Goal: Task Accomplishment & Management: Manage account settings

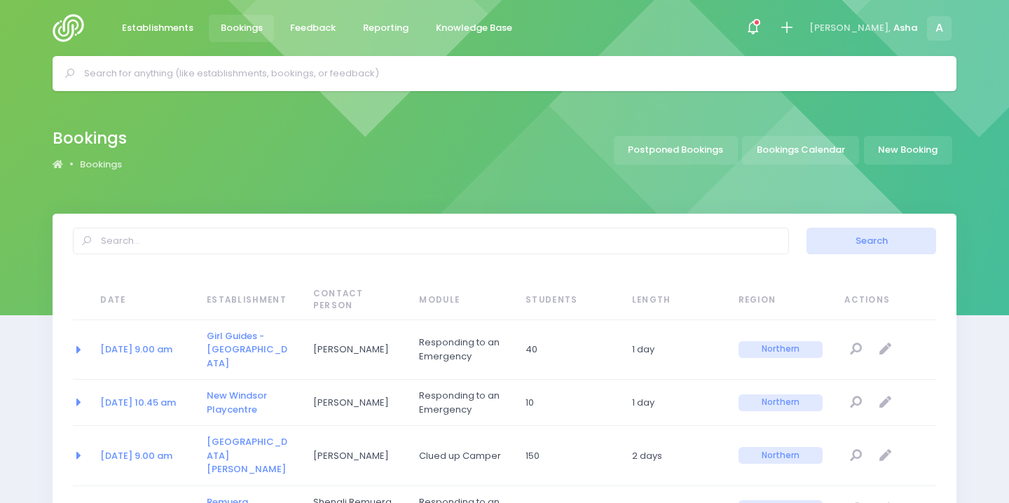
select select "20"
click at [761, 26] on icon at bounding box center [753, 28] width 16 height 16
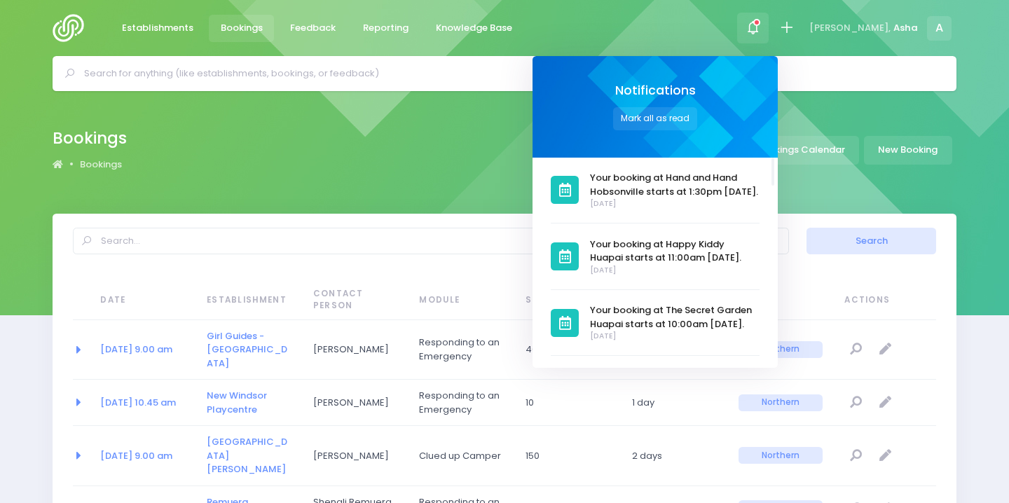
click at [474, 177] on div "Bookings Bookings Postponed Bookings Bookings Calendar New Booking" at bounding box center [504, 152] width 1009 height 123
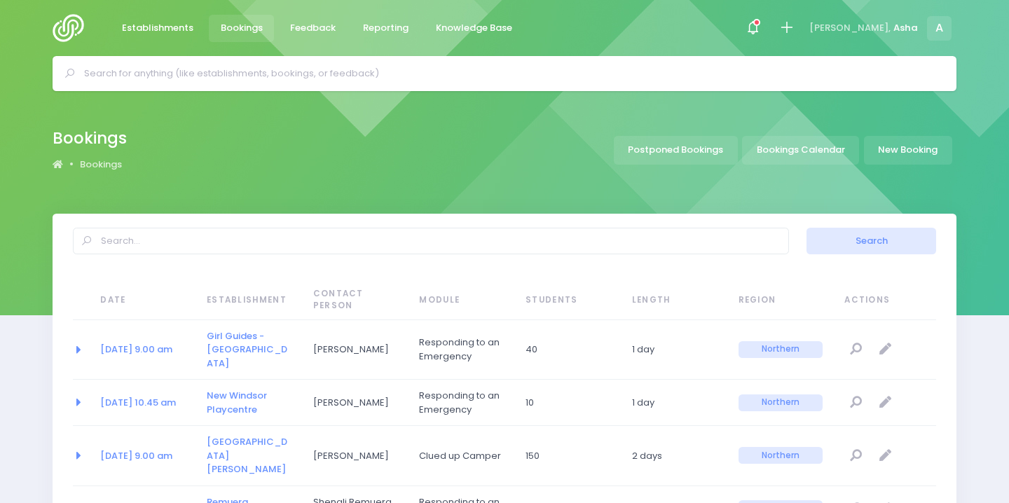
click at [363, 67] on input "text" at bounding box center [510, 73] width 853 height 21
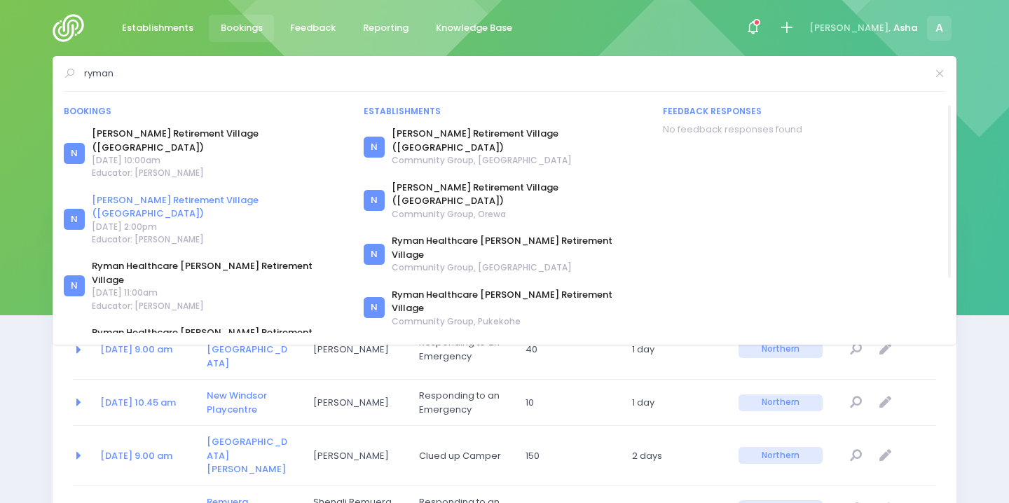
type input "ryman"
click at [243, 193] on link "Evelyn Page Retirement Village (Ryman)" at bounding box center [219, 206] width 254 height 27
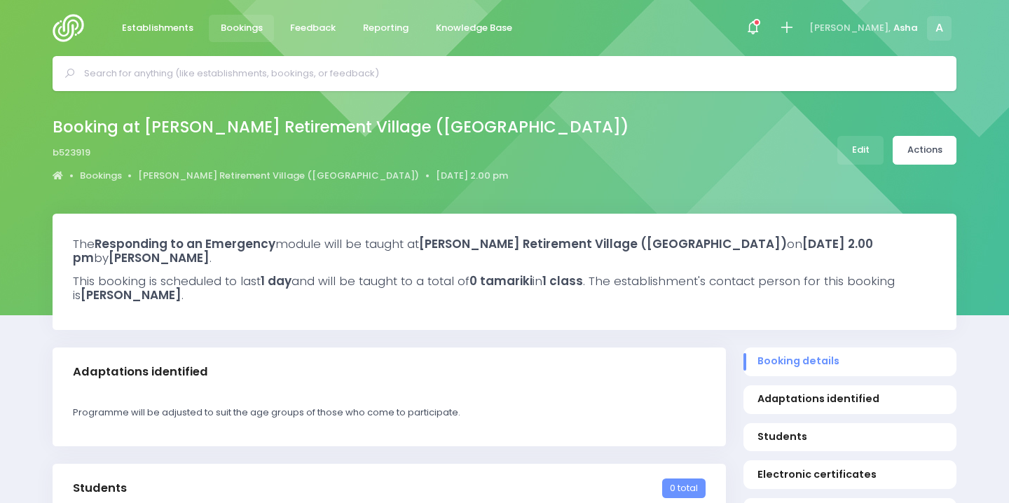
select select "5"
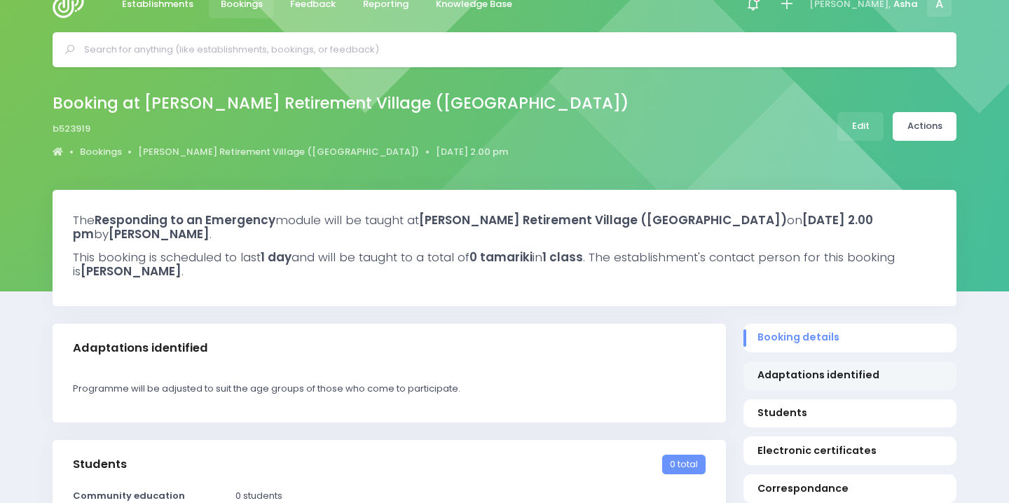
scroll to position [27, 0]
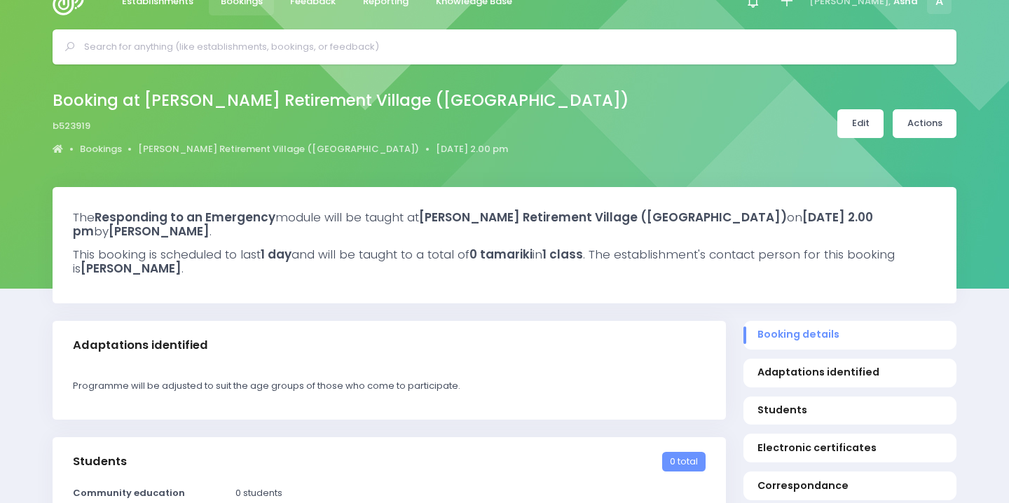
click at [868, 128] on link "Edit" at bounding box center [860, 123] width 46 height 29
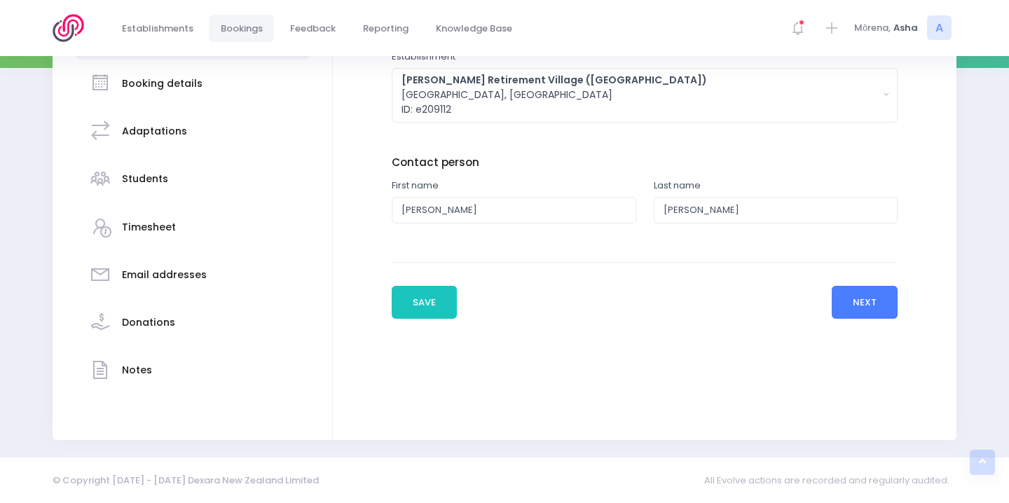
click at [849, 300] on button "Next" at bounding box center [865, 303] width 67 height 34
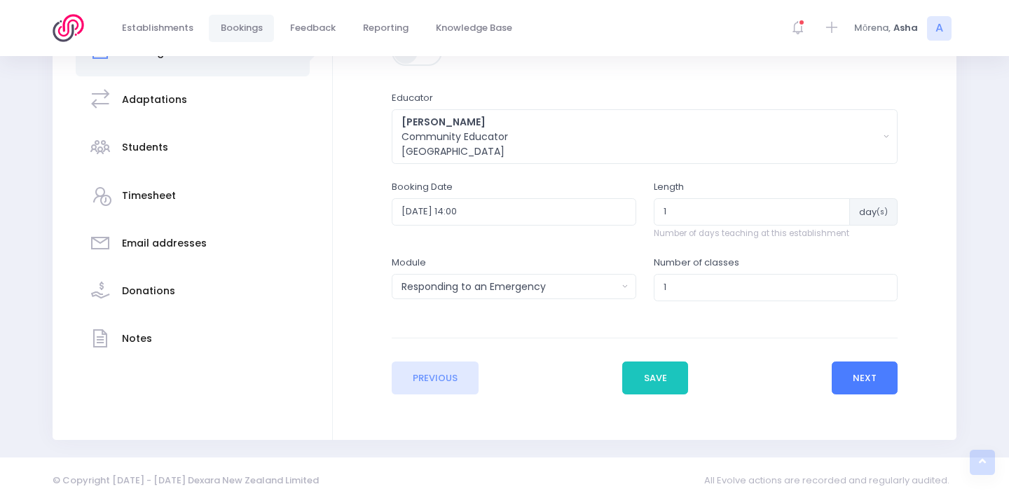
click at [874, 374] on button "Next" at bounding box center [865, 379] width 67 height 34
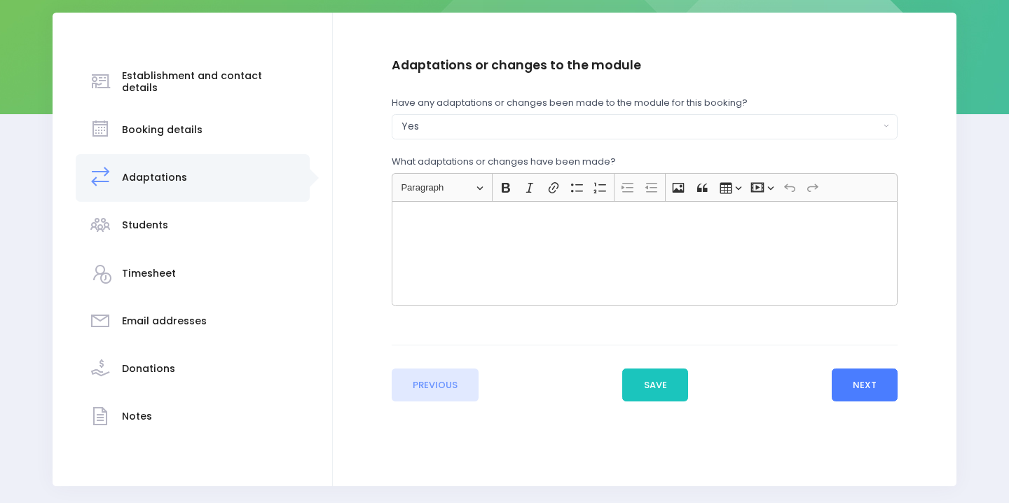
click at [869, 387] on button "Next" at bounding box center [865, 386] width 67 height 34
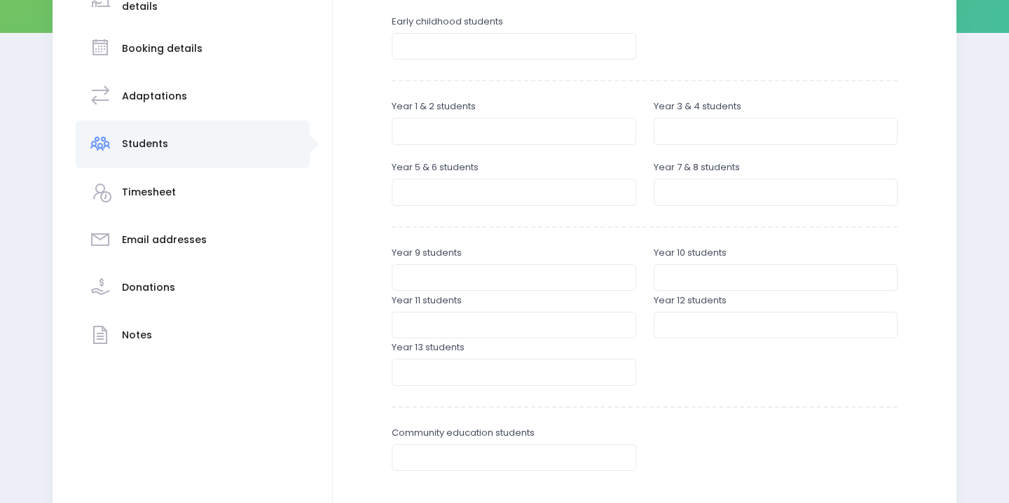
scroll to position [333, 0]
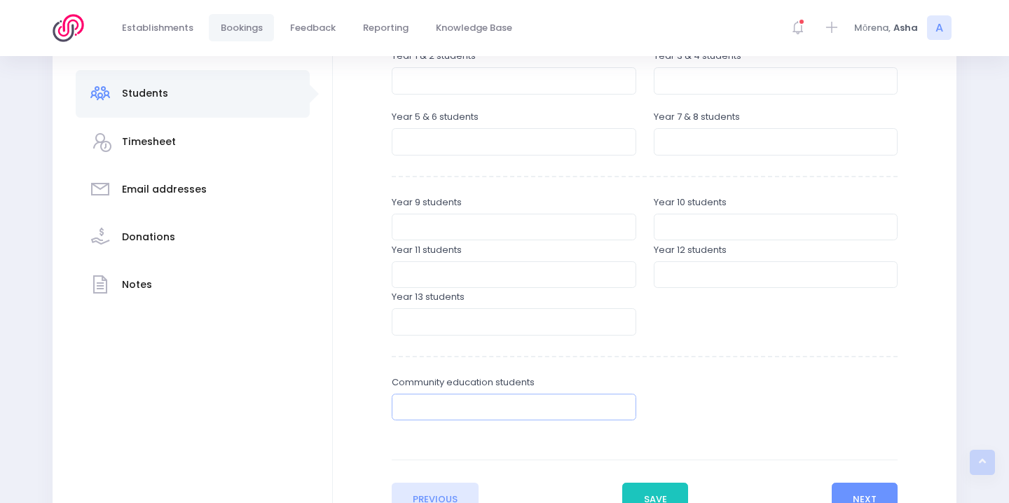
click at [572, 415] on input "number" at bounding box center [514, 407] width 245 height 27
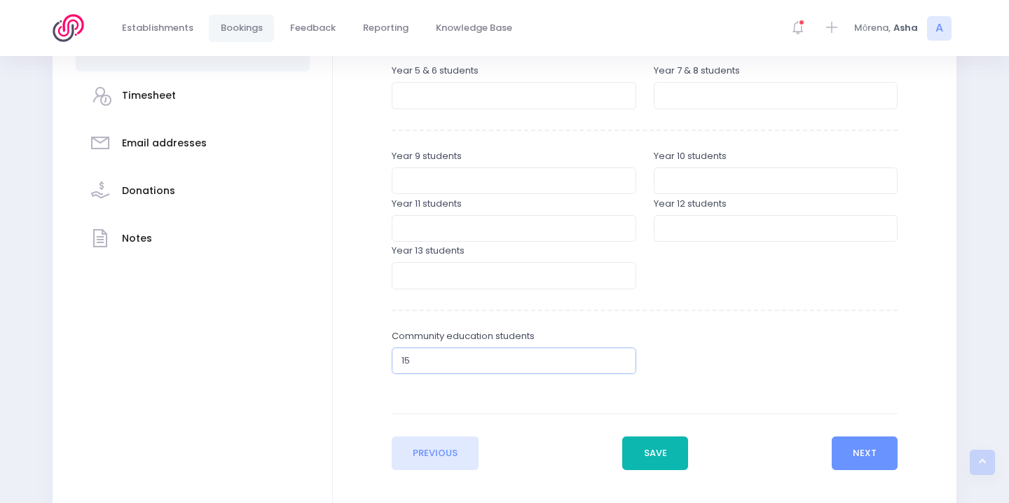
type input "15"
click at [654, 442] on button "Save" at bounding box center [655, 453] width 66 height 34
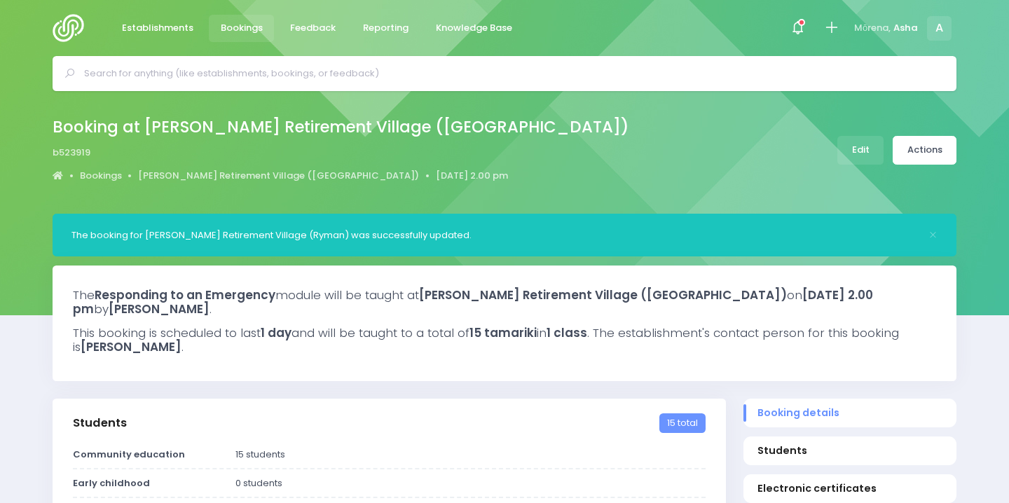
select select "5"
click at [305, 81] on input "text" at bounding box center [510, 73] width 853 height 21
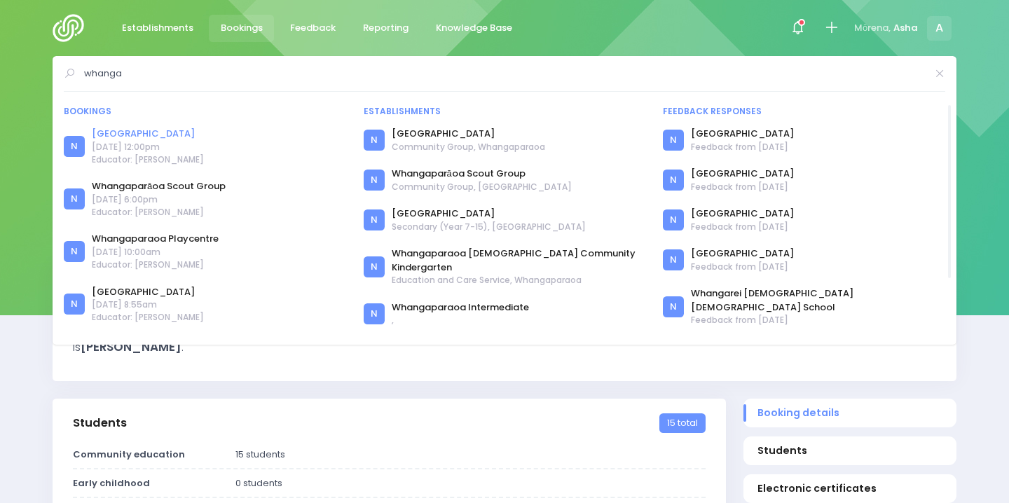
type input "whanga"
click at [177, 132] on link "[GEOGRAPHIC_DATA]" at bounding box center [148, 134] width 112 height 14
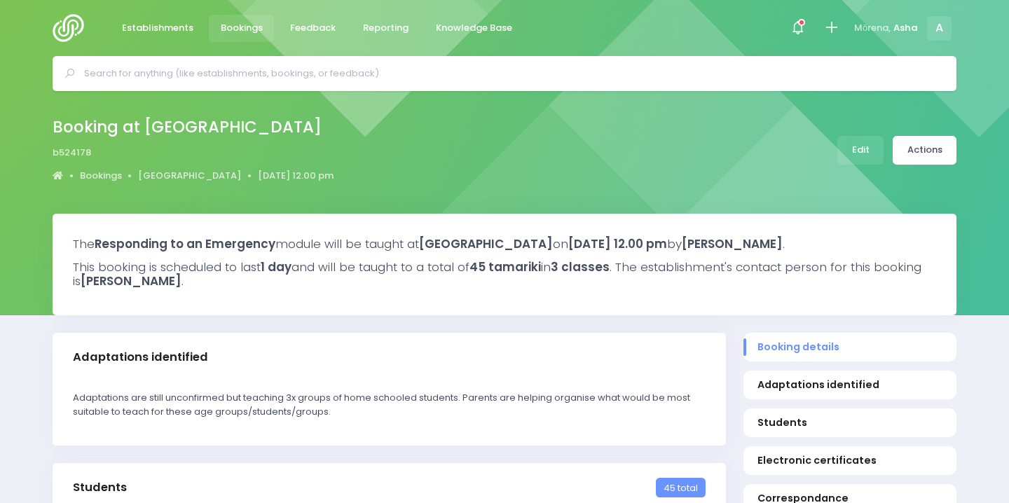
select select "5"
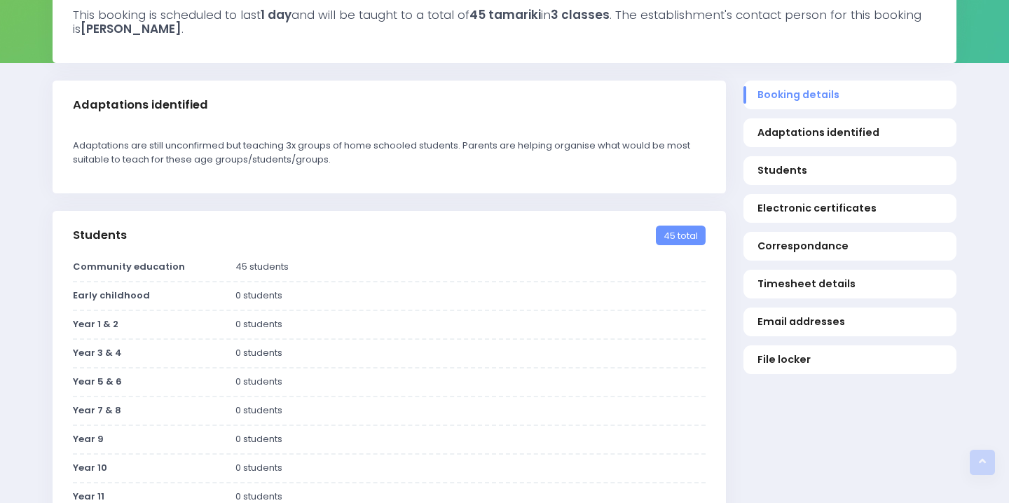
scroll to position [25, 0]
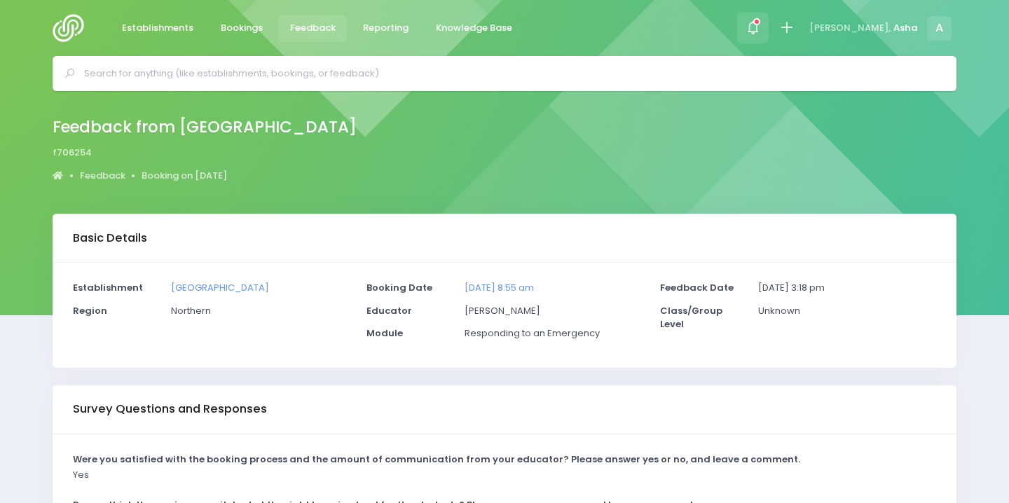
click at [761, 32] on icon at bounding box center [753, 28] width 16 height 16
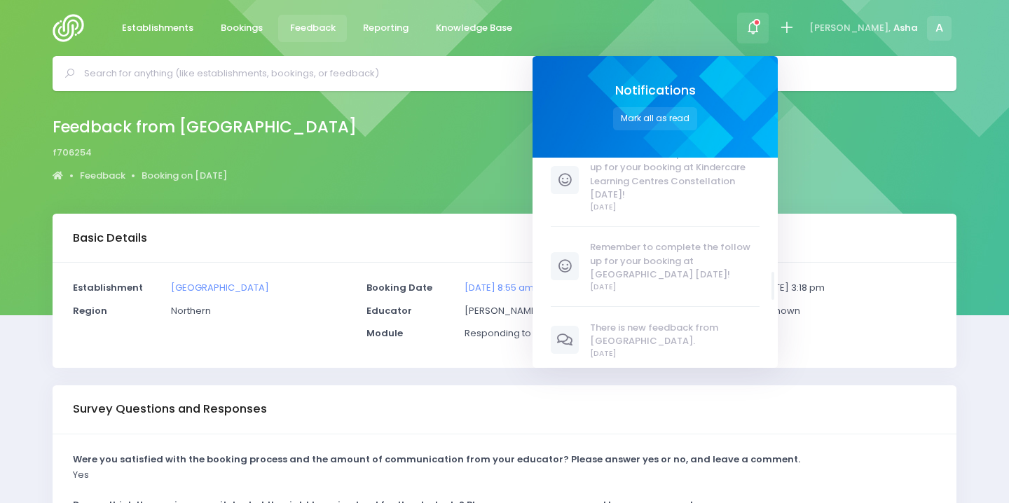
scroll to position [1936, 0]
